Goal: Information Seeking & Learning: Learn about a topic

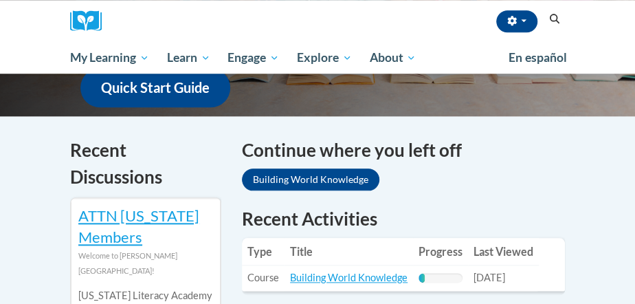
scroll to position [425, 0]
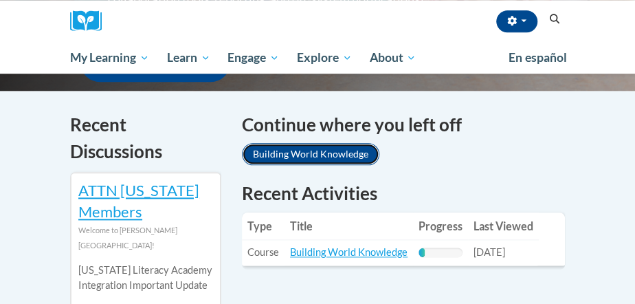
click at [289, 155] on link "Building World Knowledge" at bounding box center [311, 154] width 138 height 22
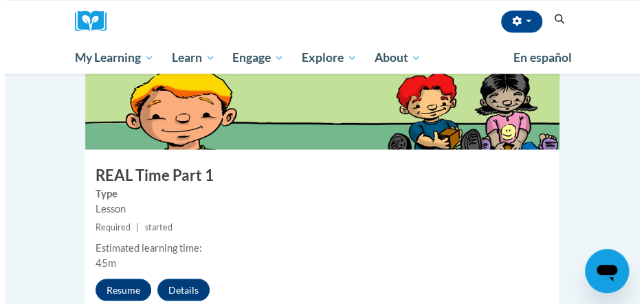
scroll to position [744, 0]
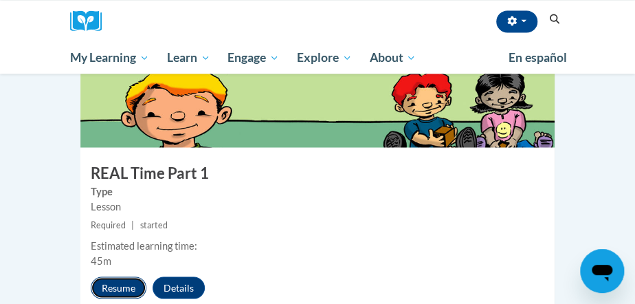
click at [118, 276] on button "Resume" at bounding box center [119, 287] width 56 height 22
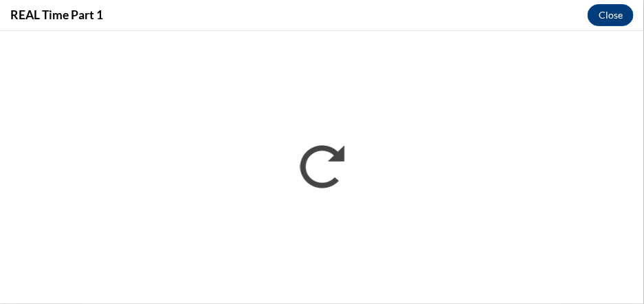
scroll to position [0, 0]
